Goal: Navigation & Orientation: Find specific page/section

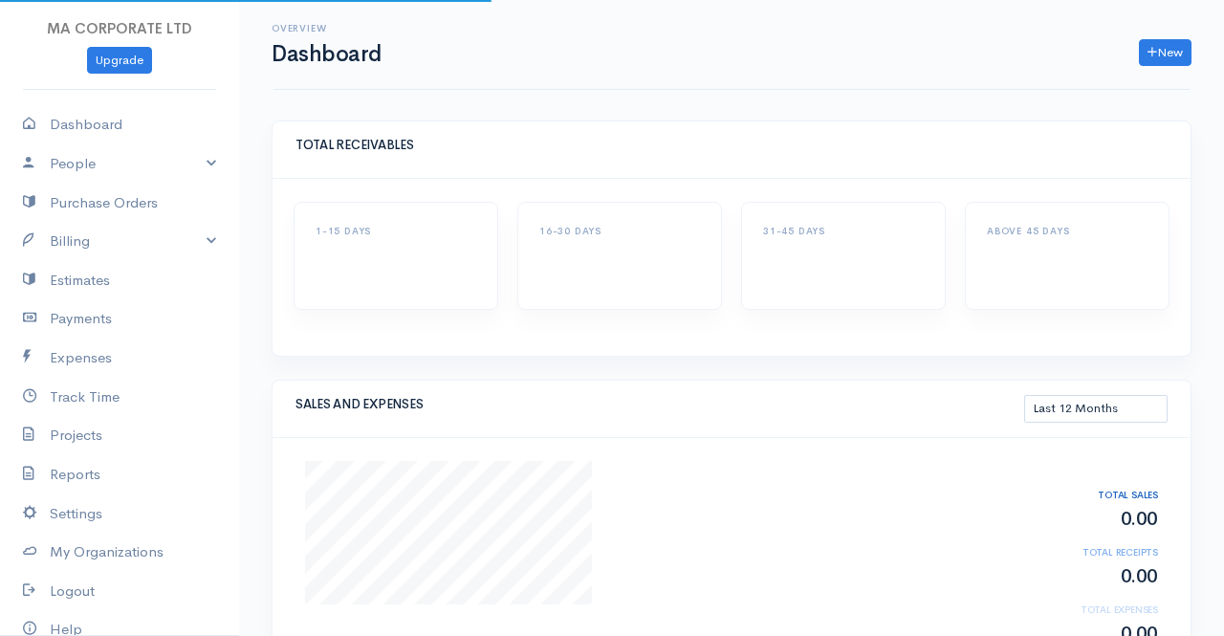
select select "365"
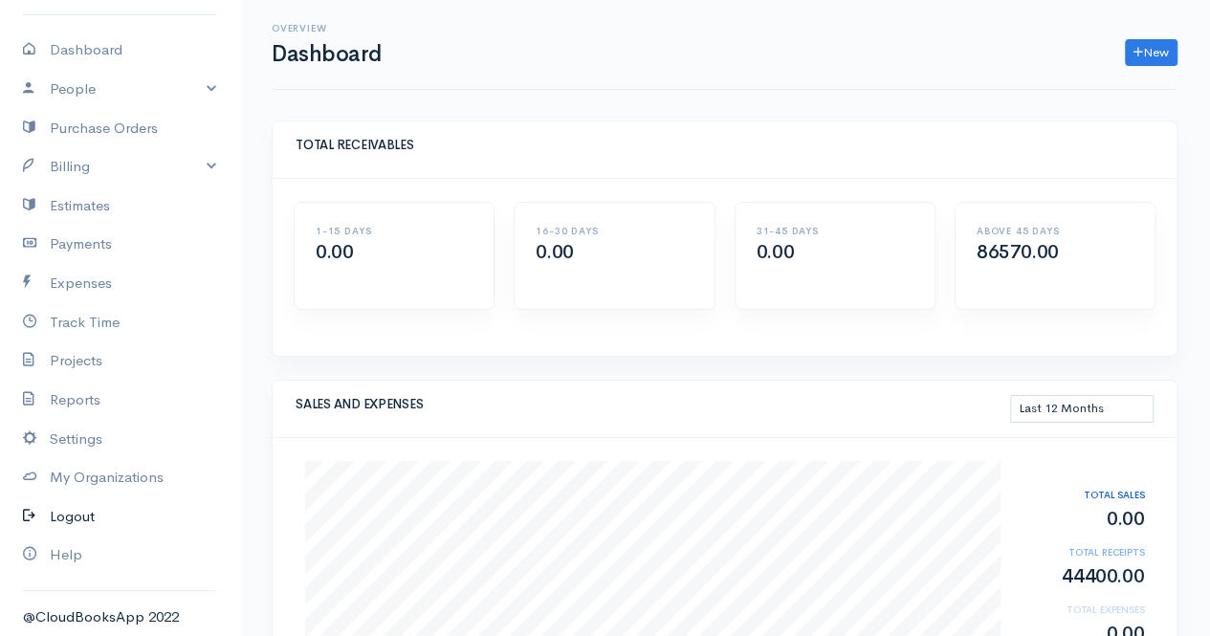
scroll to position [77, 0]
click at [98, 468] on link "My Organizations" at bounding box center [119, 474] width 239 height 39
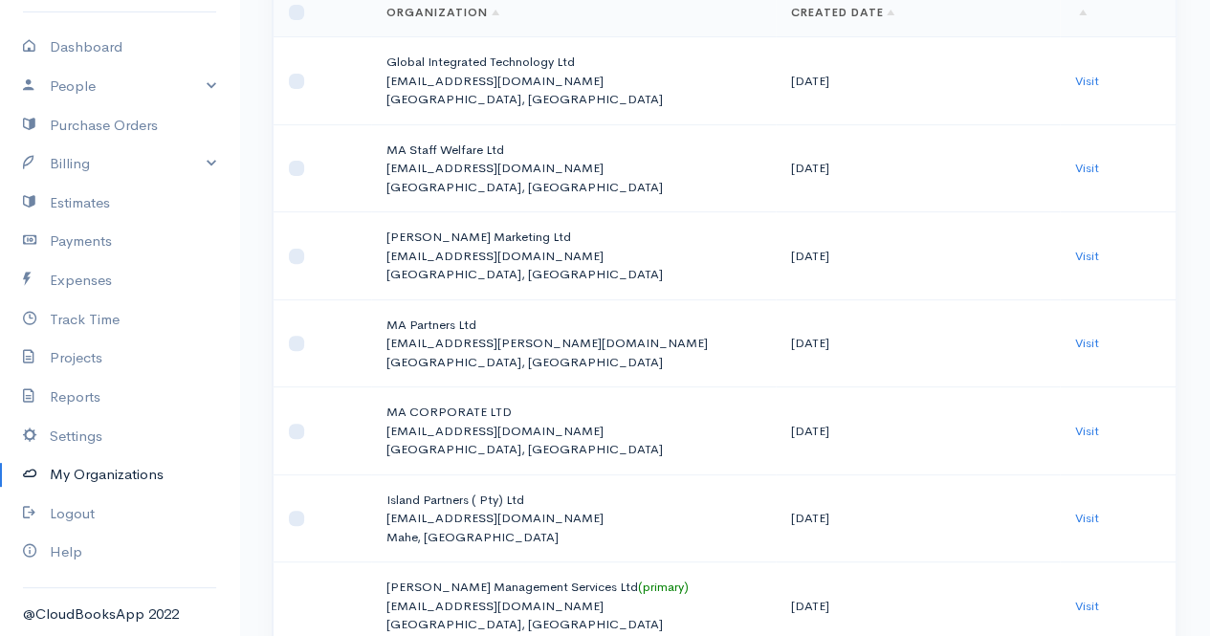
scroll to position [287, 0]
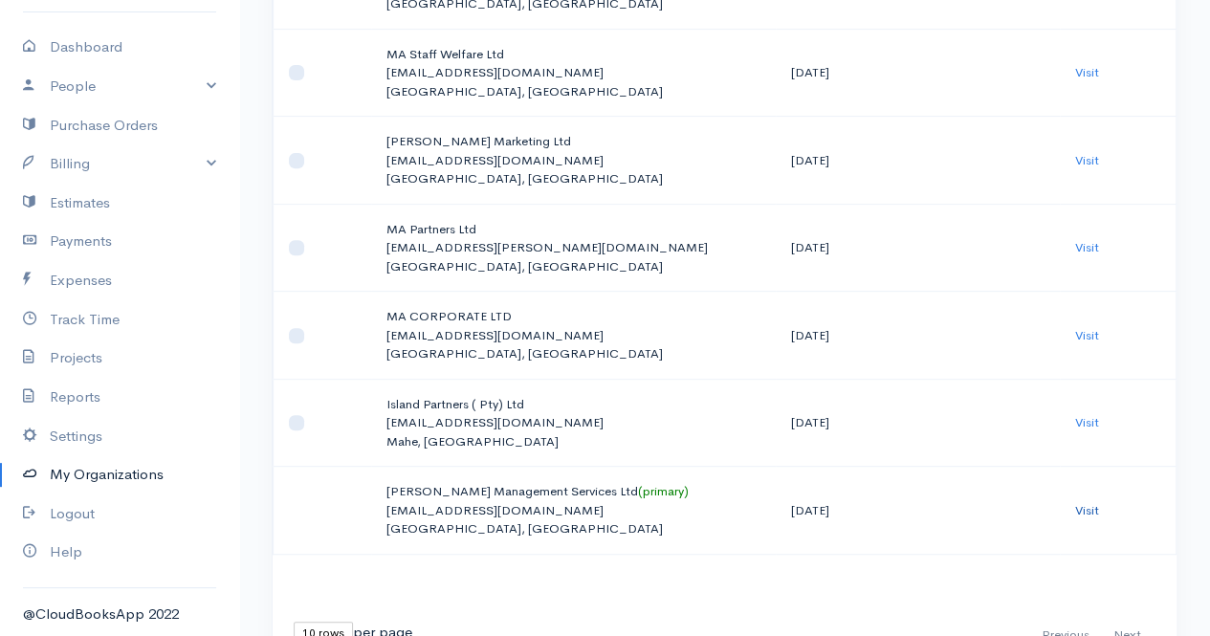
click at [1088, 505] on link "Visit" at bounding box center [1087, 510] width 24 height 16
